Goal: Transaction & Acquisition: Subscribe to service/newsletter

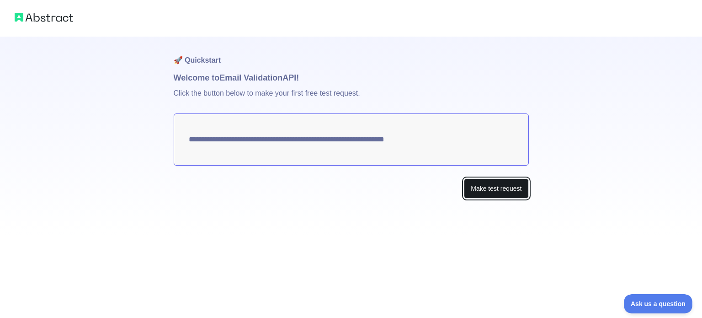
click at [476, 183] on button "Make test request" at bounding box center [496, 188] width 64 height 21
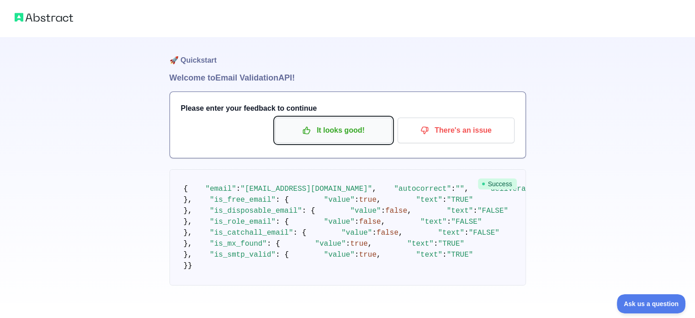
click at [348, 137] on p "It looks good!" at bounding box center [333, 131] width 103 height 16
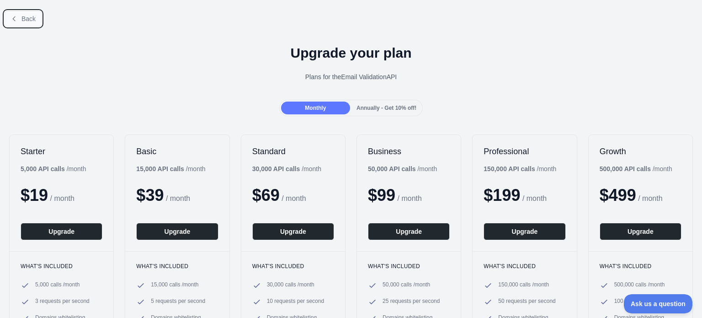
click at [33, 17] on span "Back" at bounding box center [28, 18] width 14 height 7
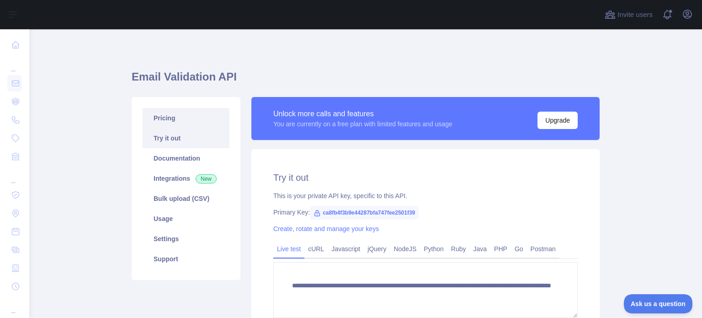
click at [180, 123] on link "Pricing" at bounding box center [186, 118] width 87 height 20
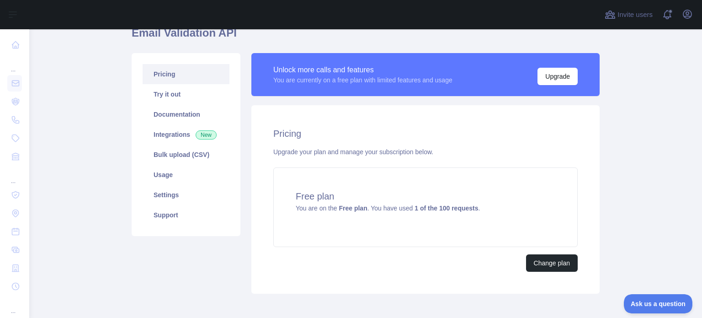
scroll to position [46, 0]
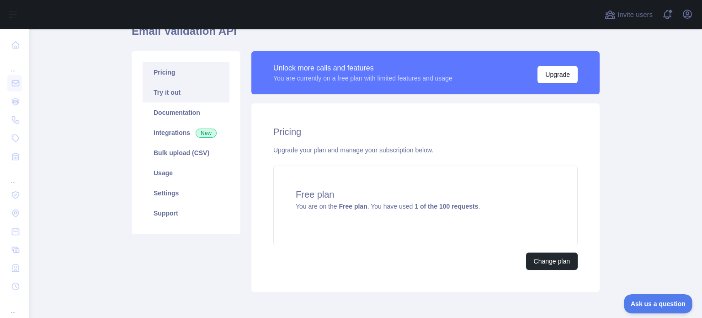
click at [197, 96] on link "Try it out" at bounding box center [186, 92] width 87 height 20
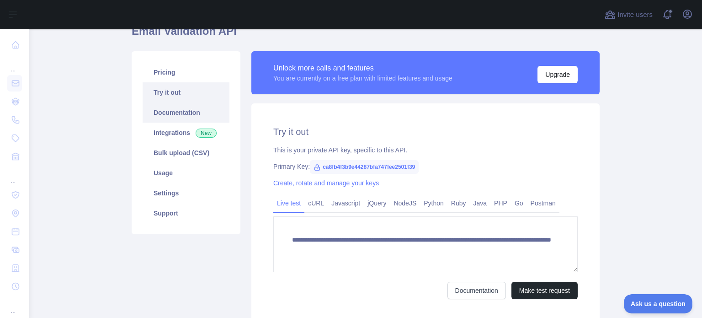
click at [190, 108] on link "Documentation" at bounding box center [186, 112] width 87 height 20
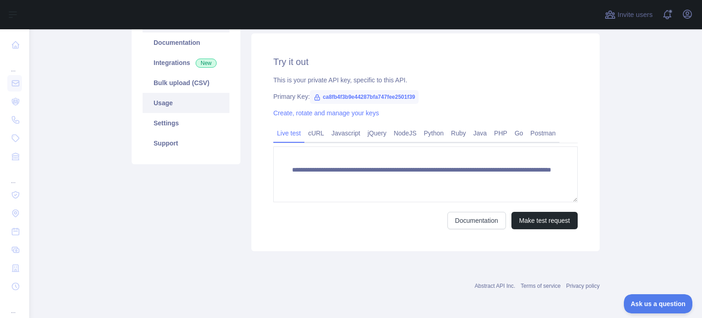
scroll to position [70, 0]
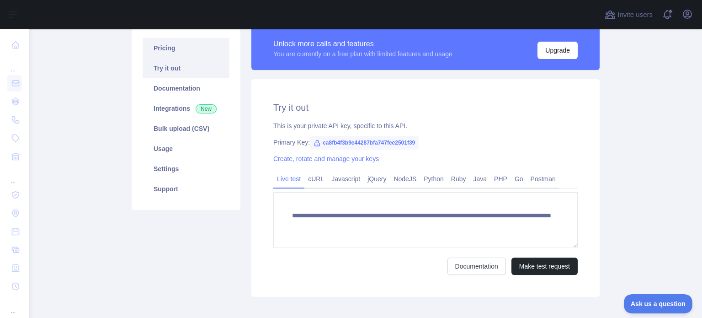
click at [198, 53] on link "Pricing" at bounding box center [186, 48] width 87 height 20
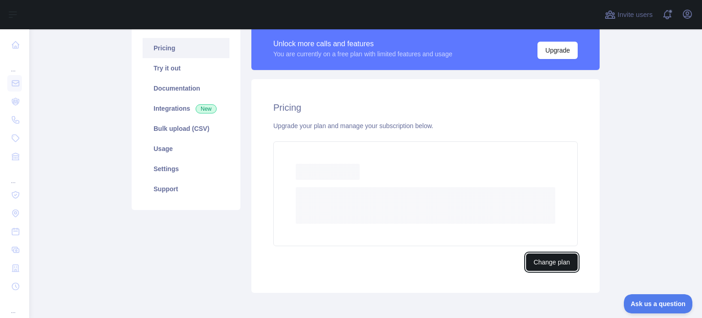
click at [561, 260] on button "Change plan" at bounding box center [552, 261] width 52 height 17
